Goal: Transaction & Acquisition: Download file/media

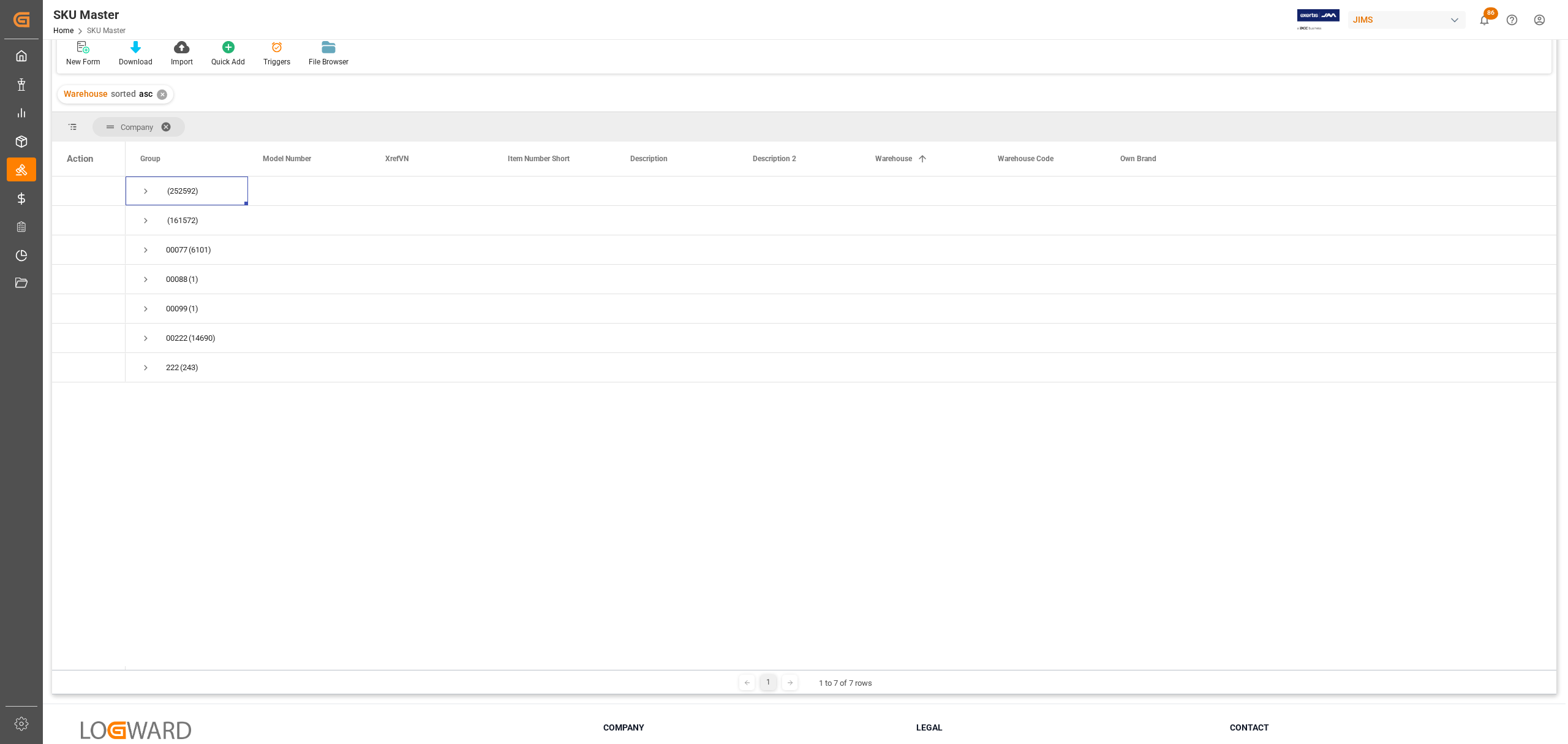
scroll to position [82, 0]
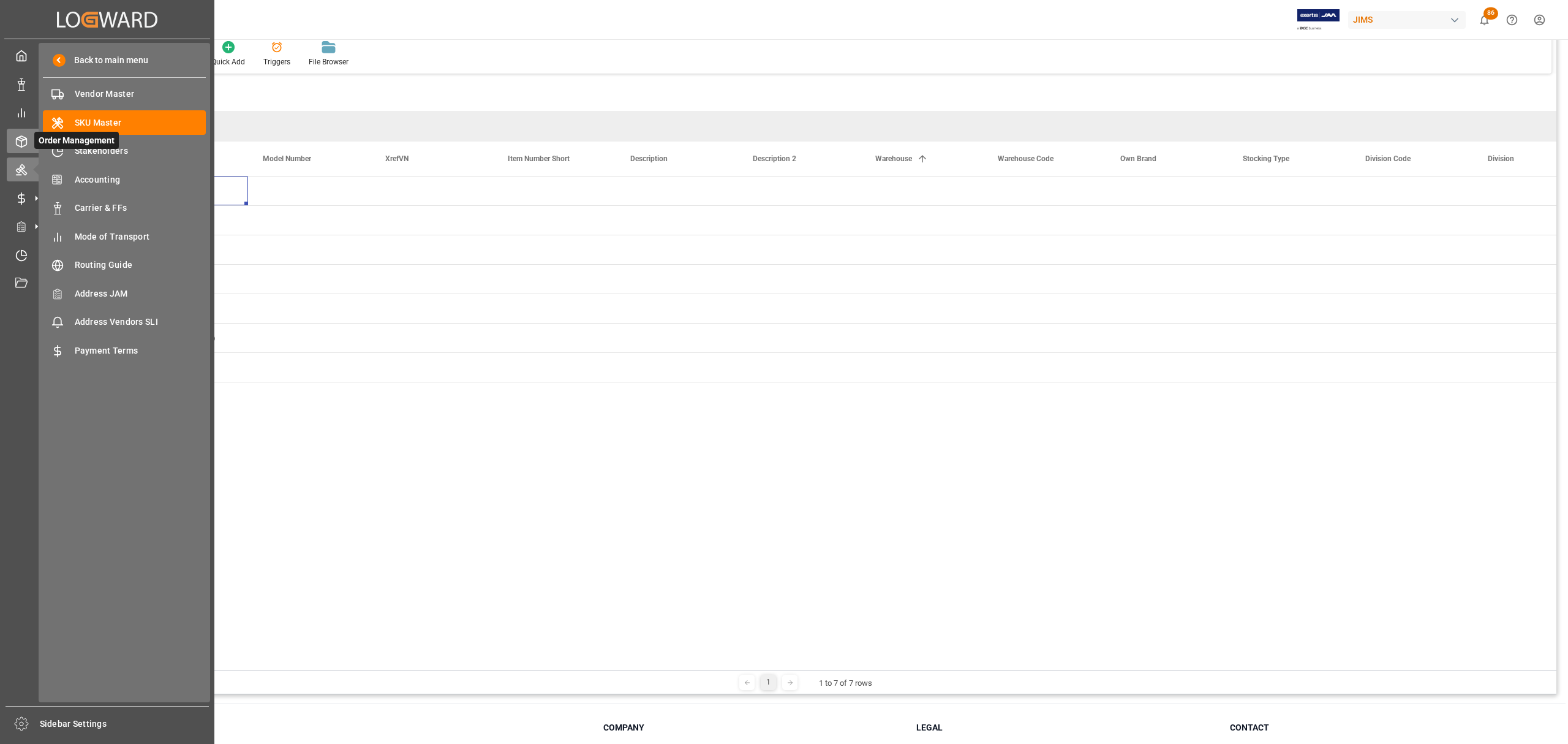
click at [25, 135] on icon at bounding box center [21, 141] width 12 height 12
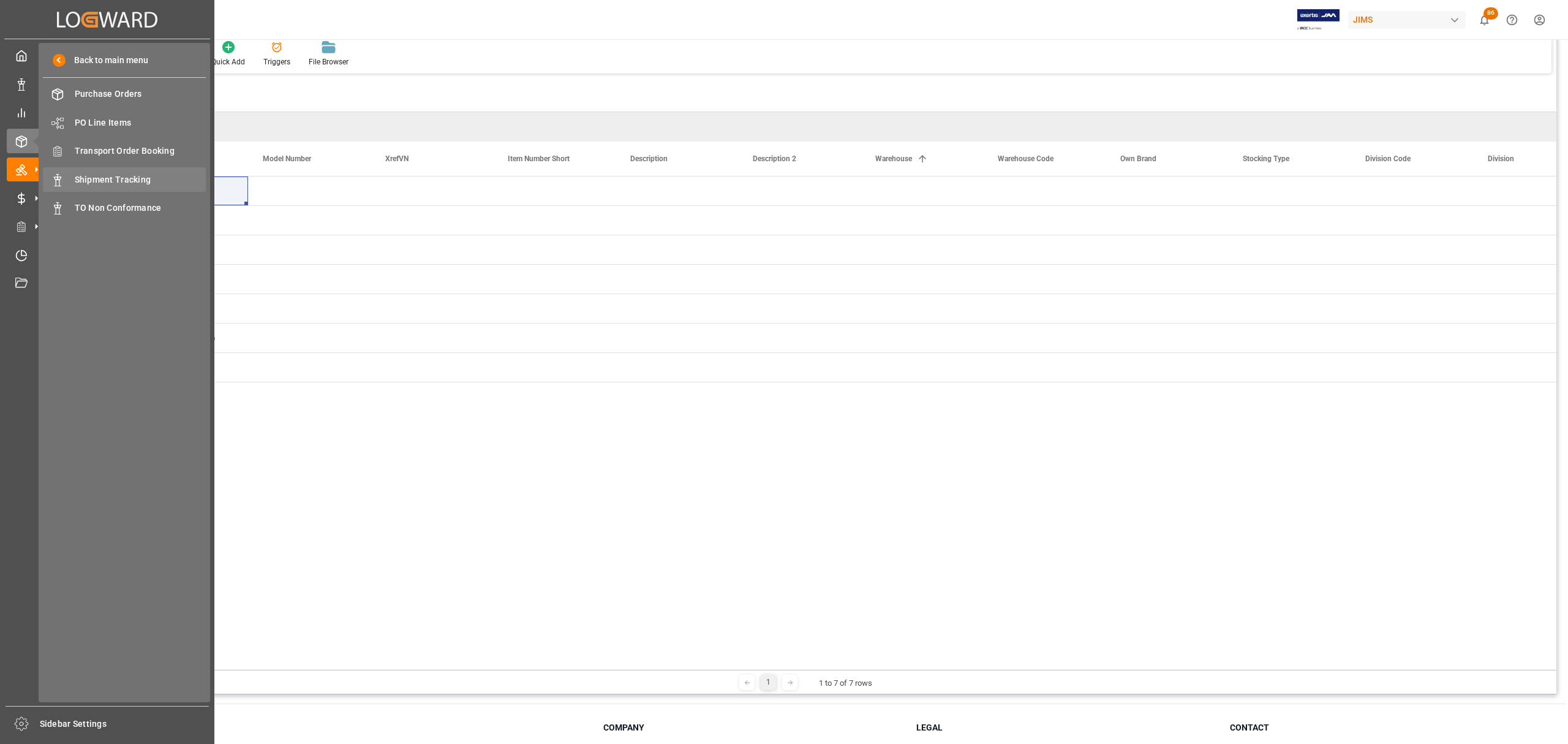
click at [118, 174] on span "Shipment Tracking" at bounding box center [140, 180] width 132 height 13
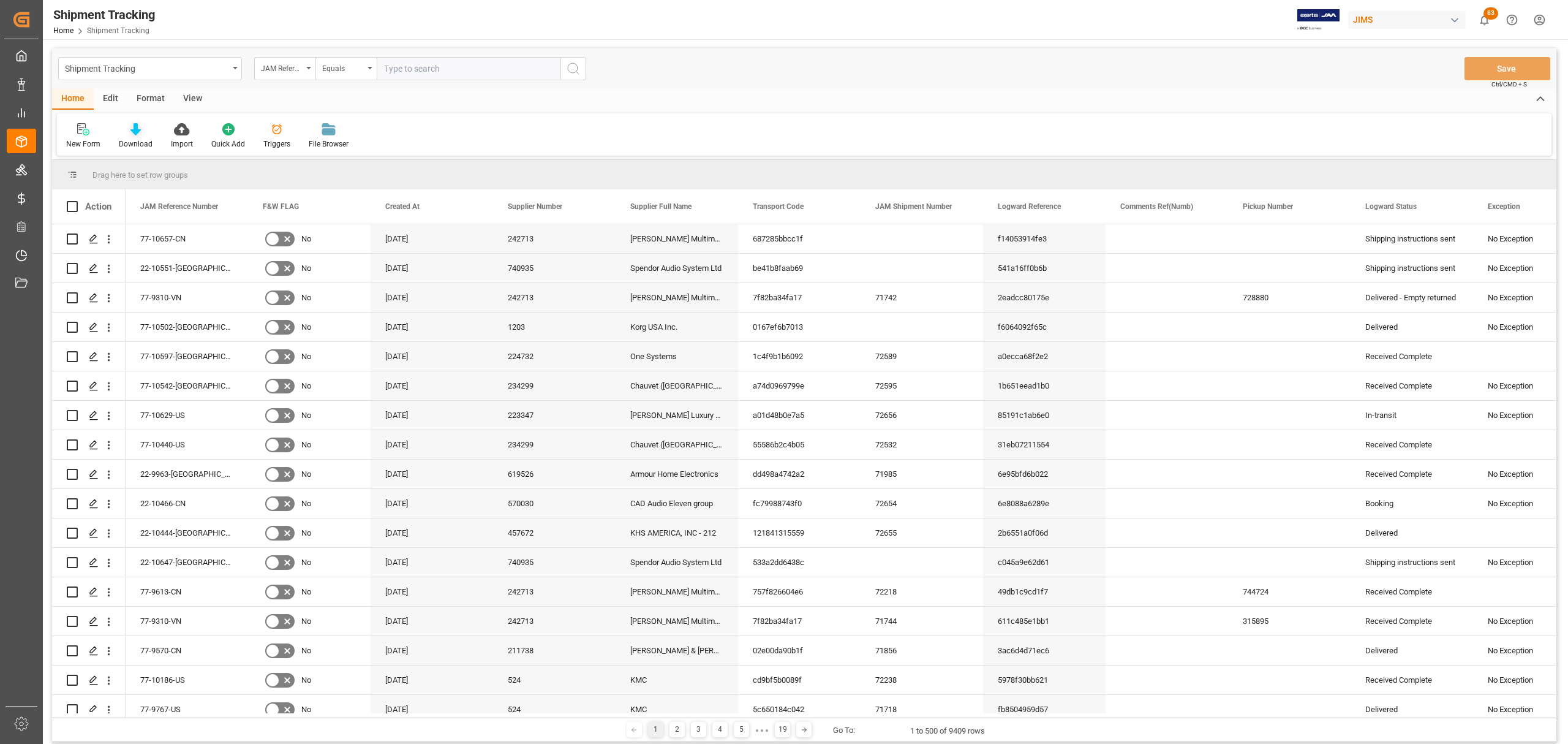
click at [130, 127] on icon at bounding box center [135, 129] width 10 height 12
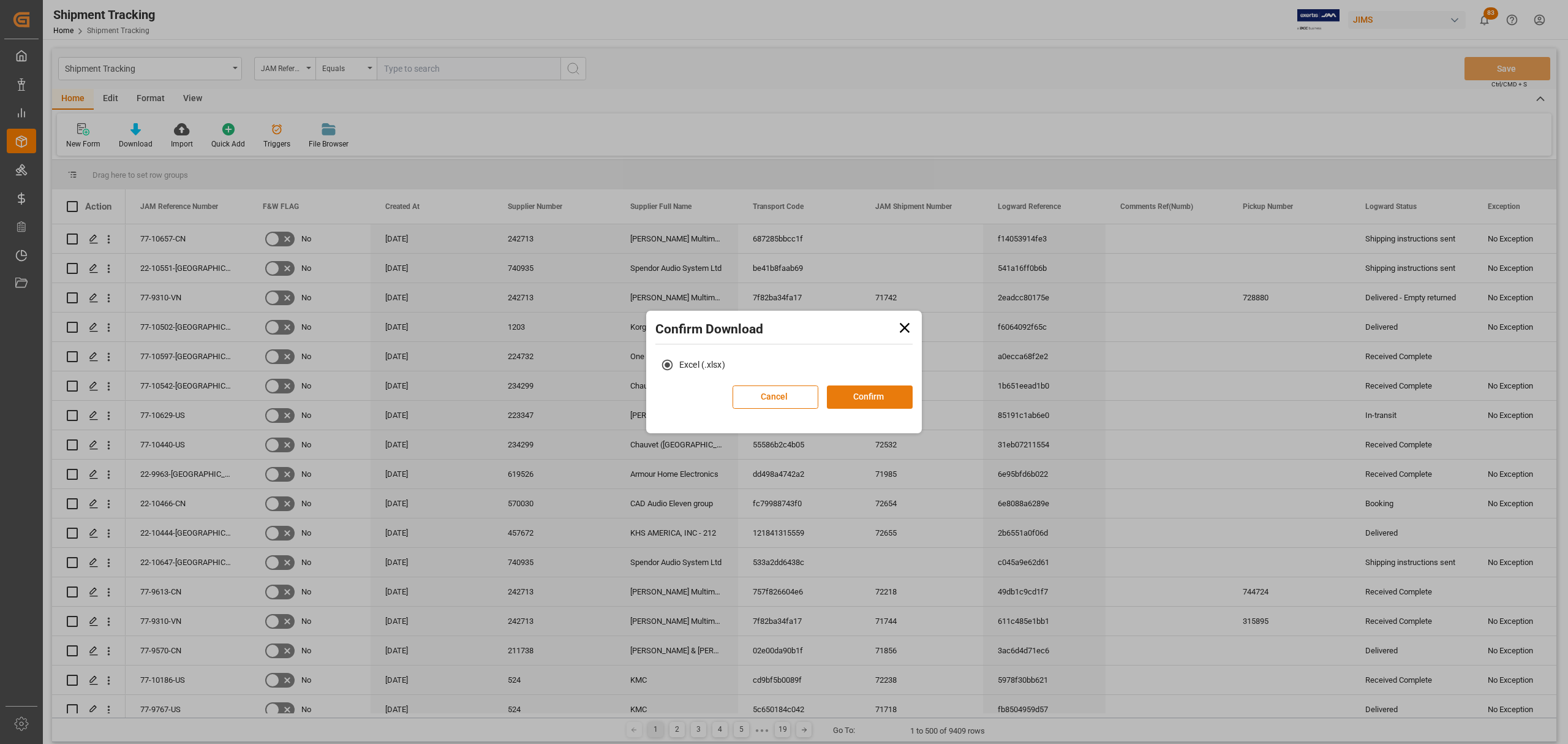
click at [872, 392] on button "Confirm" at bounding box center [869, 397] width 86 height 23
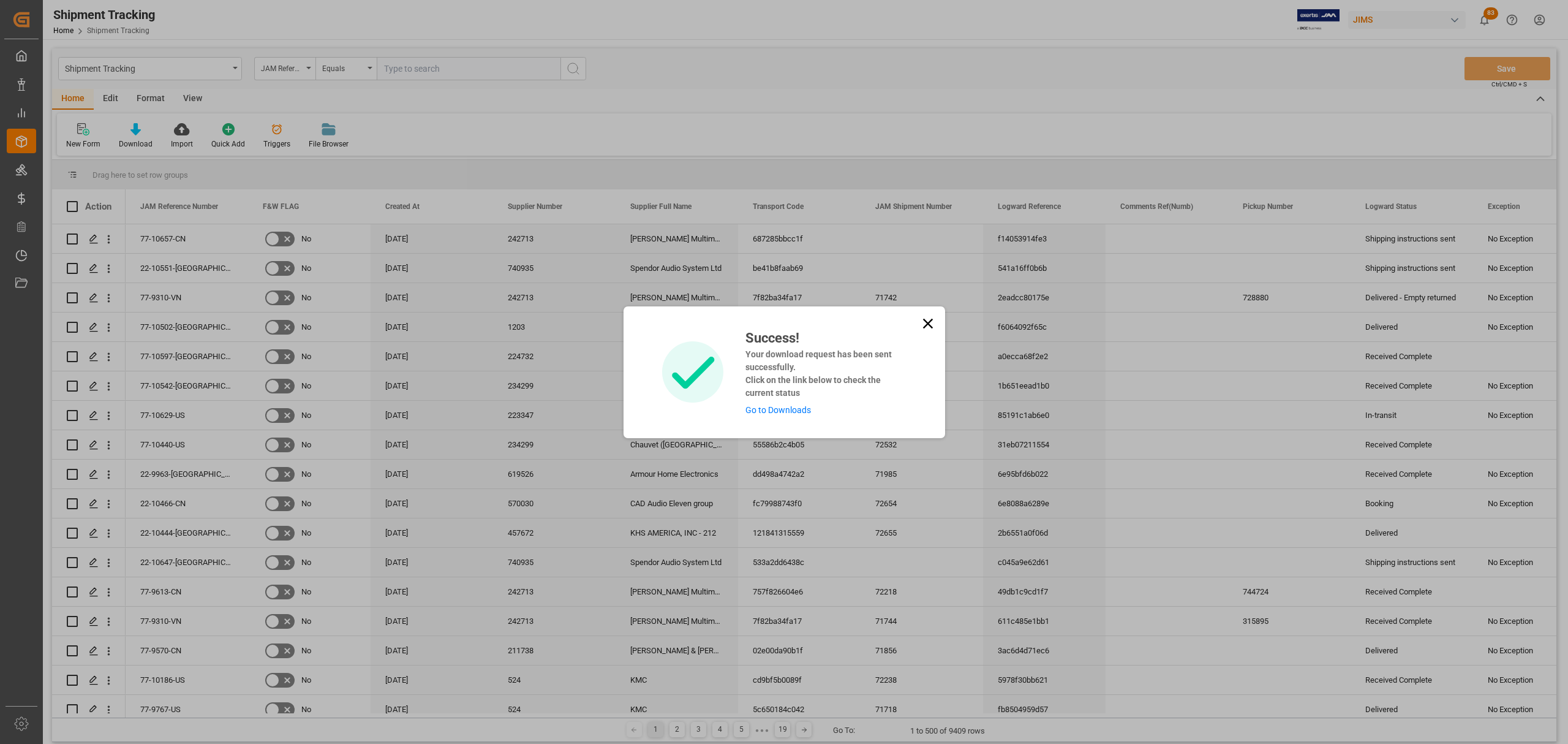
click at [773, 412] on link "Go to Downloads" at bounding box center [778, 410] width 66 height 10
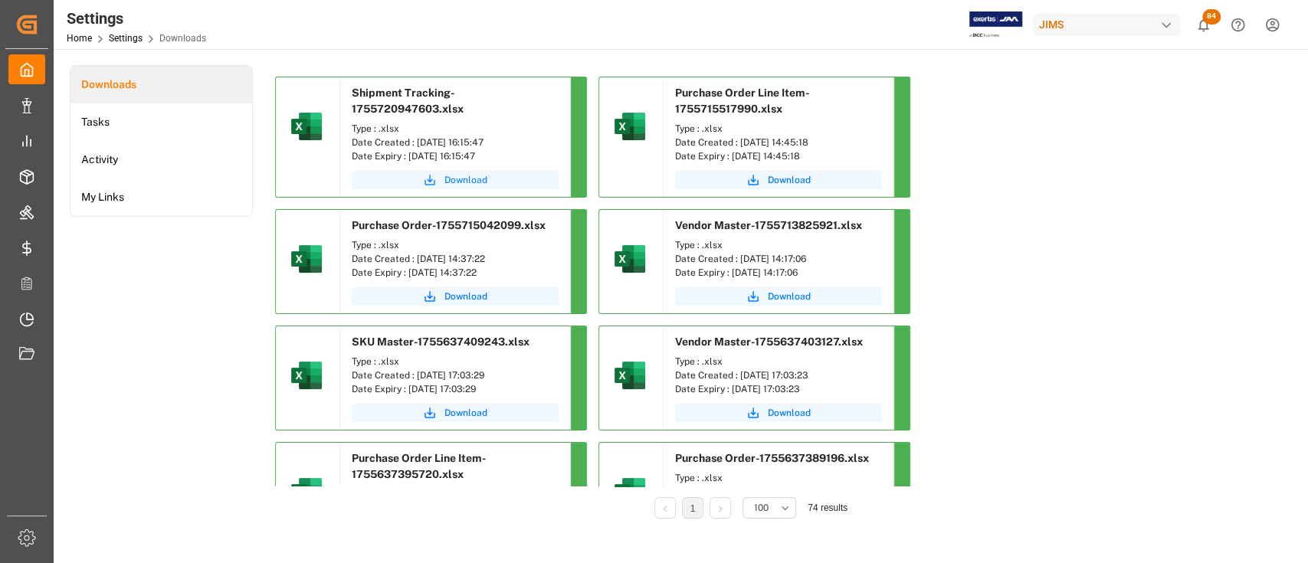
click at [464, 175] on span "Download" at bounding box center [465, 180] width 43 height 14
click at [467, 175] on span "Download" at bounding box center [465, 180] width 43 height 14
